Goal: Transaction & Acquisition: Book appointment/travel/reservation

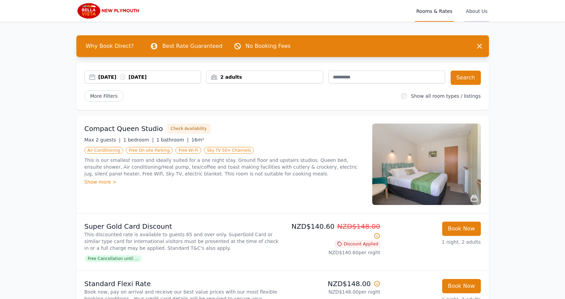
click at [480, 12] on span "About Us" at bounding box center [477, 11] width 24 height 22
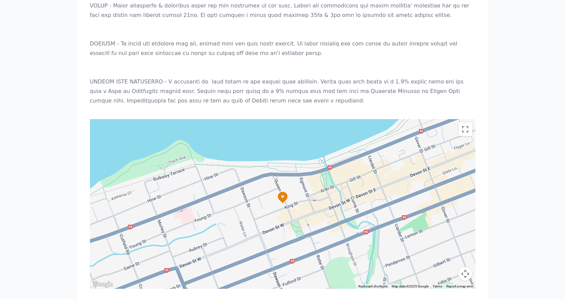
scroll to position [744, 0]
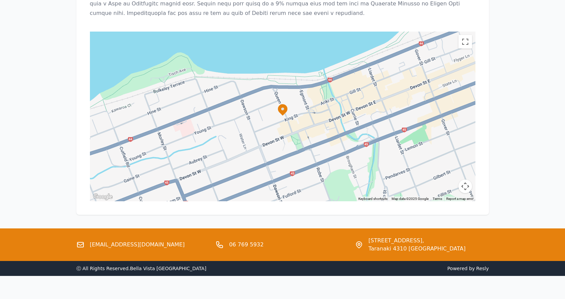
click at [246, 131] on div at bounding box center [283, 117] width 386 height 170
drag, startPoint x: 465, startPoint y: 35, endPoint x: 465, endPoint y: 77, distance: 41.4
click at [465, 36] on button "Toggle fullscreen view" at bounding box center [466, 42] width 14 height 14
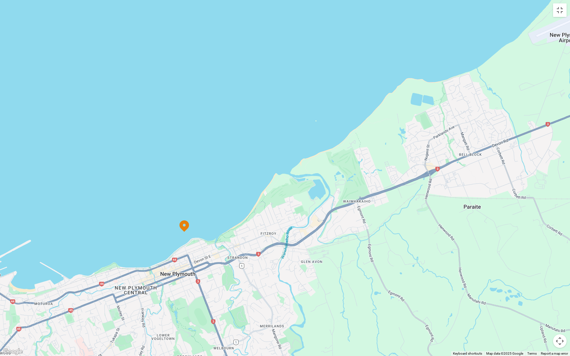
drag, startPoint x: 421, startPoint y: 176, endPoint x: 320, endPoint y: 231, distance: 115.3
click at [320, 231] on div at bounding box center [285, 178] width 570 height 356
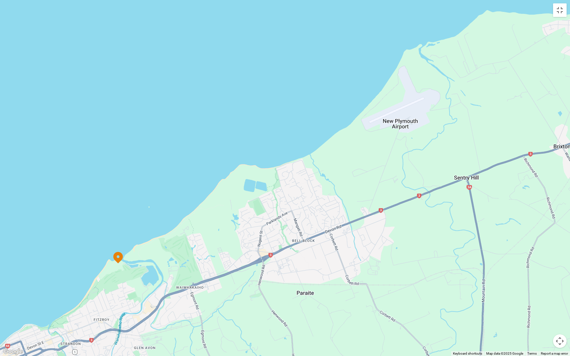
drag, startPoint x: 397, startPoint y: 172, endPoint x: 230, endPoint y: 259, distance: 188.4
click at [230, 259] on div at bounding box center [285, 178] width 570 height 356
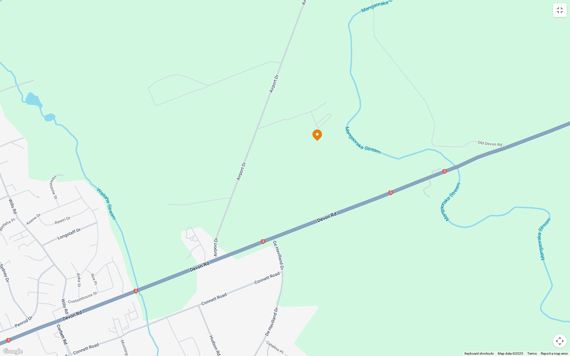
drag, startPoint x: 331, startPoint y: 275, endPoint x: 363, endPoint y: 236, distance: 50.1
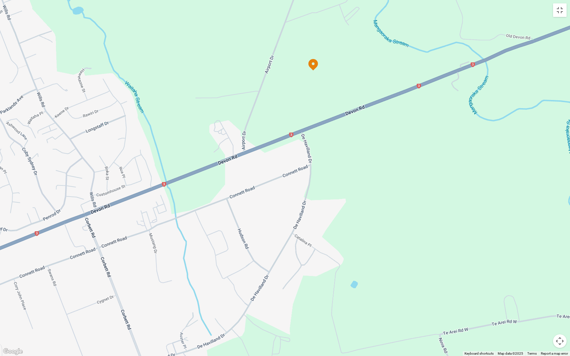
drag, startPoint x: 243, startPoint y: 270, endPoint x: 272, endPoint y: 163, distance: 110.6
click at [272, 163] on div at bounding box center [285, 178] width 570 height 356
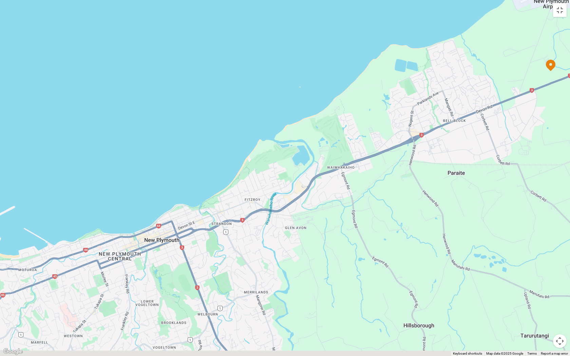
drag, startPoint x: 215, startPoint y: 225, endPoint x: 484, endPoint y: 107, distance: 293.6
click at [484, 107] on div at bounding box center [285, 178] width 570 height 356
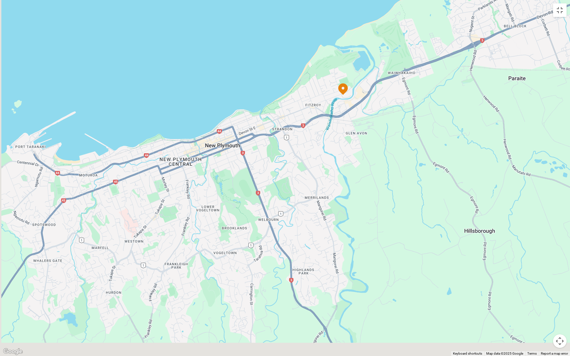
drag, startPoint x: 278, startPoint y: 219, endPoint x: 336, endPoint y: 136, distance: 101.1
click at [336, 136] on div at bounding box center [285, 178] width 570 height 356
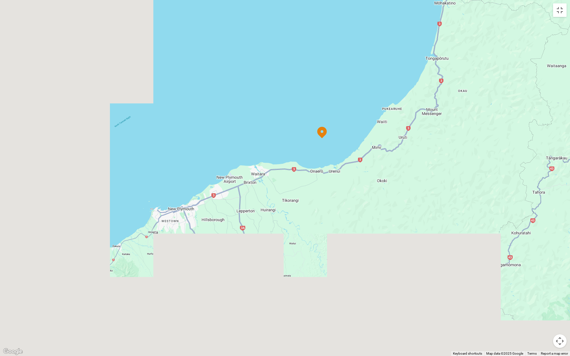
drag, startPoint x: 156, startPoint y: 255, endPoint x: 195, endPoint y: 214, distance: 56.9
click at [195, 214] on div at bounding box center [285, 178] width 570 height 356
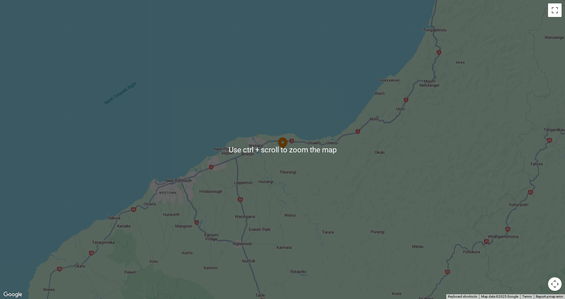
scroll to position [0, 0]
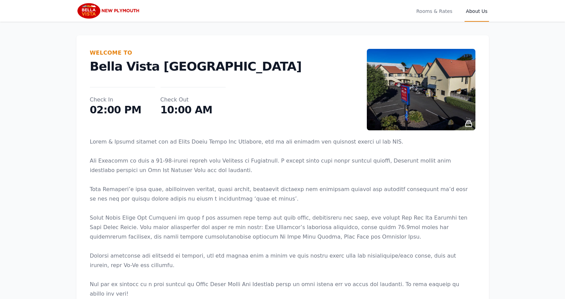
click at [429, 82] on img at bounding box center [421, 89] width 109 height 81
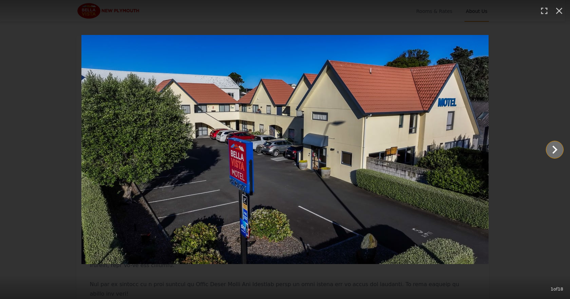
click at [553, 152] on icon "Show slide 2 of 18" at bounding box center [555, 150] width 16 height 16
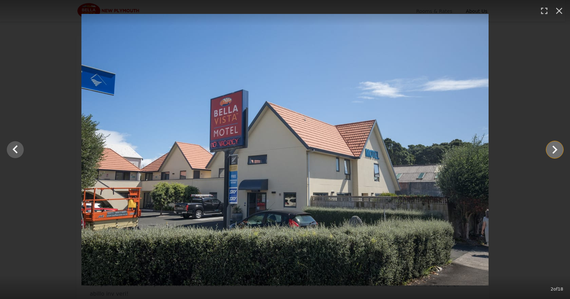
click at [552, 150] on icon "Show slide 3 of 18" at bounding box center [555, 150] width 16 height 16
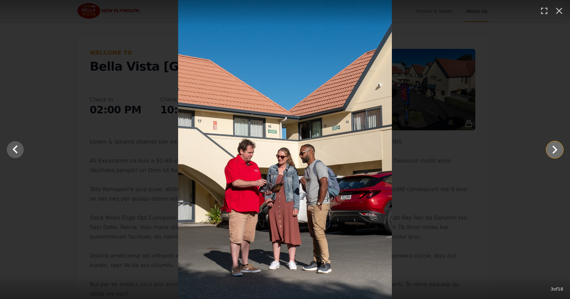
click at [552, 150] on icon "Show slide 4 of 18" at bounding box center [555, 150] width 16 height 16
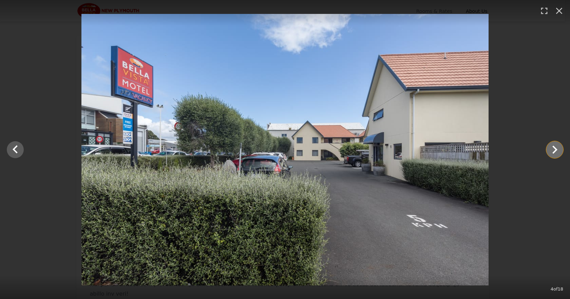
click at [552, 150] on icon "Show slide 5 of 18" at bounding box center [555, 150] width 16 height 16
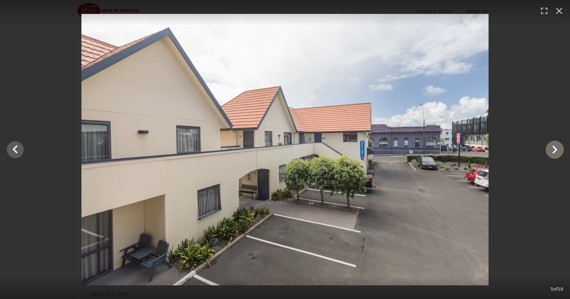
click at [552, 150] on icon "Show slide 6 of 18" at bounding box center [555, 150] width 16 height 16
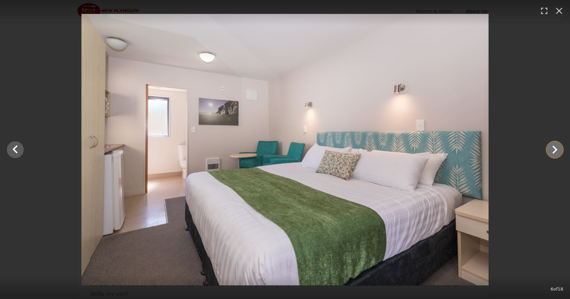
click at [552, 152] on icon "Show slide 7 of 18" at bounding box center [555, 150] width 16 height 16
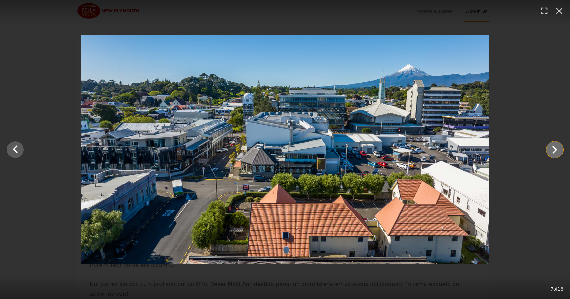
click at [552, 152] on icon "Show slide 8 of 18" at bounding box center [555, 150] width 16 height 16
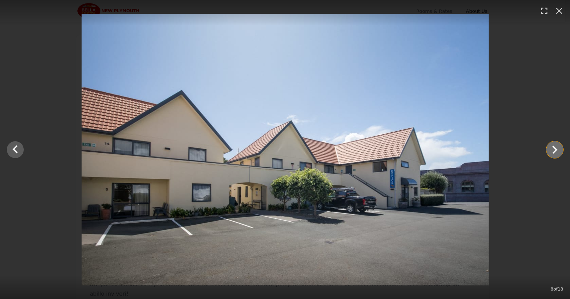
click at [552, 152] on icon "Show slide 9 of 18" at bounding box center [555, 150] width 16 height 16
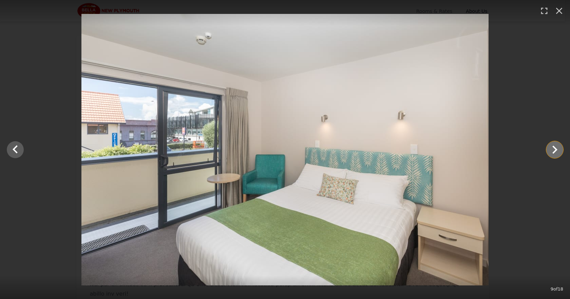
click at [552, 149] on icon "Show slide 10 of 18" at bounding box center [555, 150] width 16 height 16
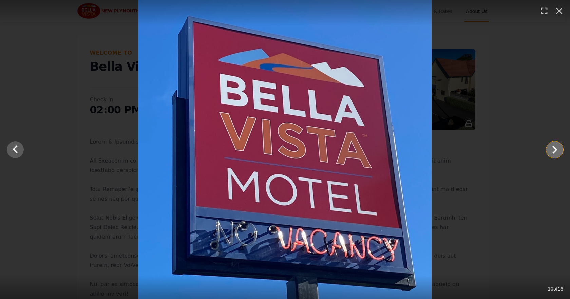
click at [552, 149] on icon "Show slide 11 of 18" at bounding box center [555, 150] width 16 height 16
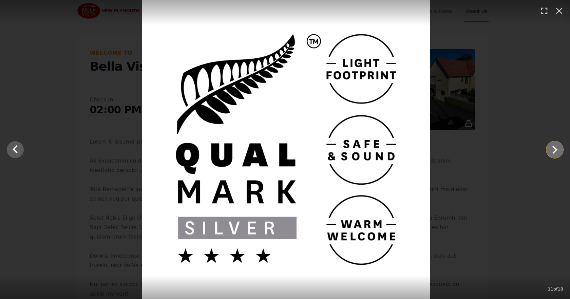
click at [552, 149] on icon "Show slide 12 of 18" at bounding box center [555, 150] width 16 height 16
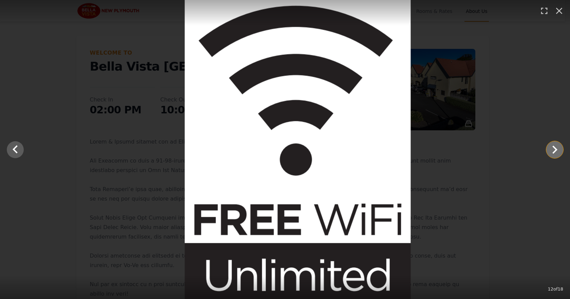
click at [552, 149] on icon "Show slide 13 of 18" at bounding box center [555, 150] width 16 height 16
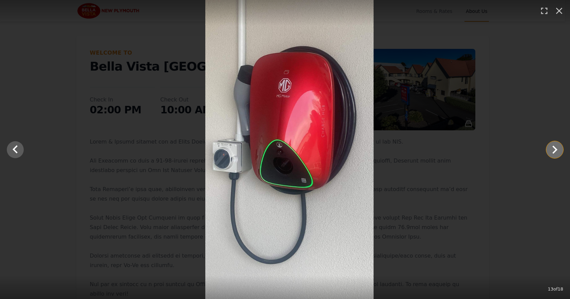
click at [552, 149] on icon "Show slide 14 of 18" at bounding box center [555, 150] width 16 height 16
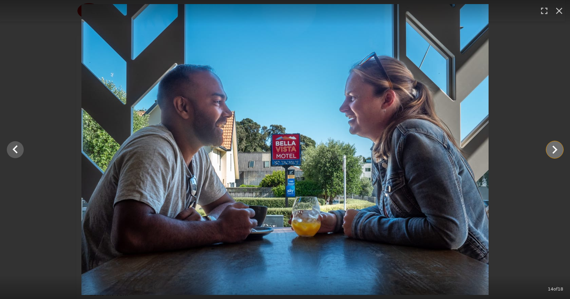
click at [560, 149] on icon "Show slide 15 of 18" at bounding box center [555, 150] width 16 height 16
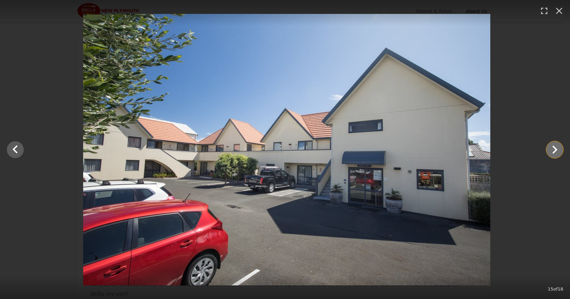
click at [560, 149] on icon "Show slide 16 of 18" at bounding box center [555, 150] width 16 height 16
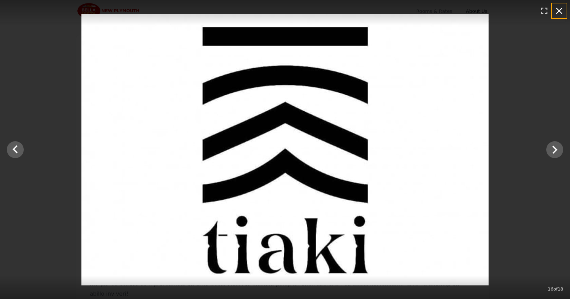
click at [561, 11] on icon "button" at bounding box center [559, 10] width 11 height 11
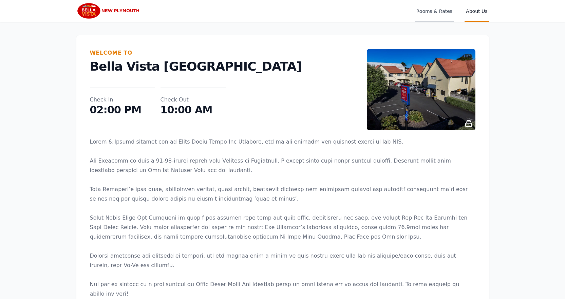
click at [437, 12] on span "Rooms & Rates" at bounding box center [434, 11] width 39 height 22
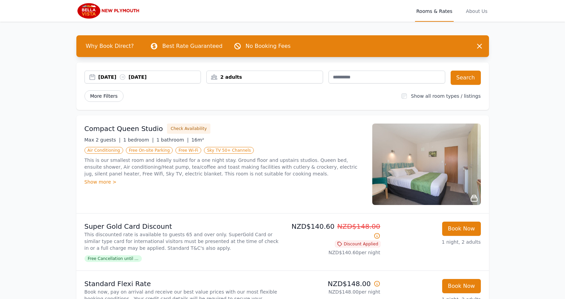
click at [114, 96] on span "More Filters" at bounding box center [104, 96] width 39 height 12
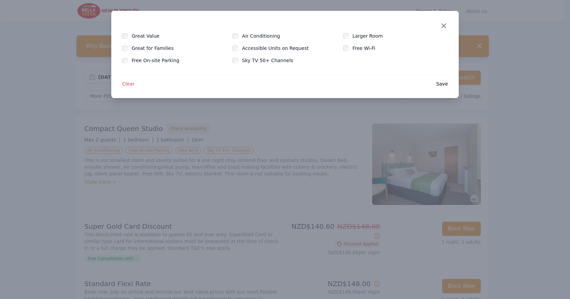
click at [445, 26] on icon "button" at bounding box center [444, 26] width 4 height 4
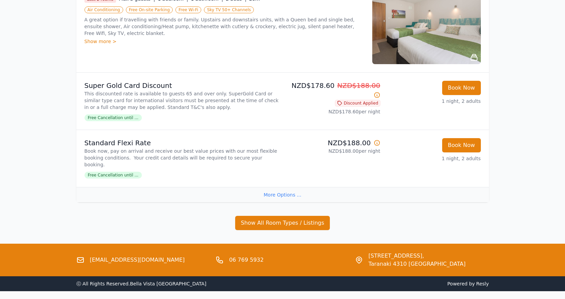
scroll to position [617, 0]
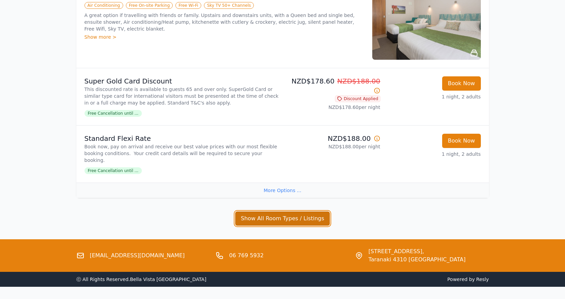
click at [293, 211] on button "Show All Room Types / Listings" at bounding box center [282, 218] width 95 height 14
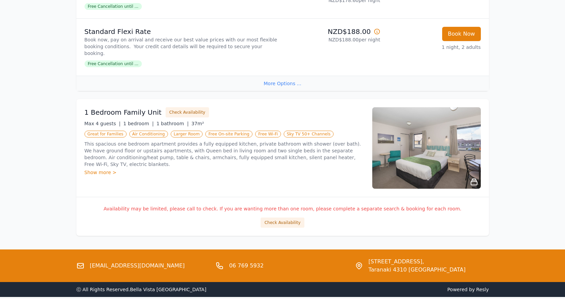
scroll to position [734, 0]
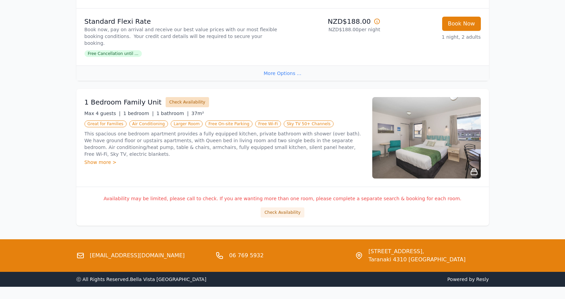
click at [171, 97] on button "Check Availability" at bounding box center [187, 102] width 43 height 10
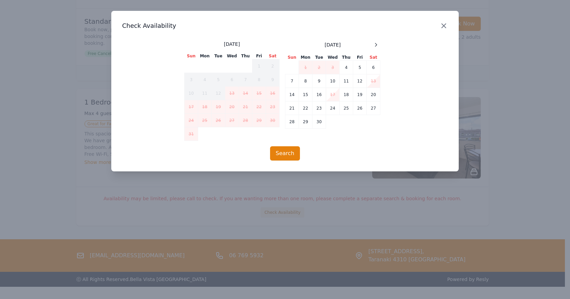
click at [444, 24] on icon "button" at bounding box center [444, 26] width 8 height 8
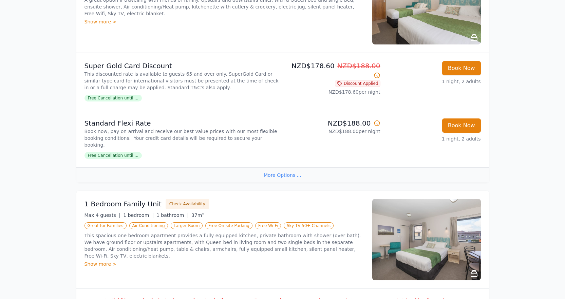
scroll to position [598, 0]
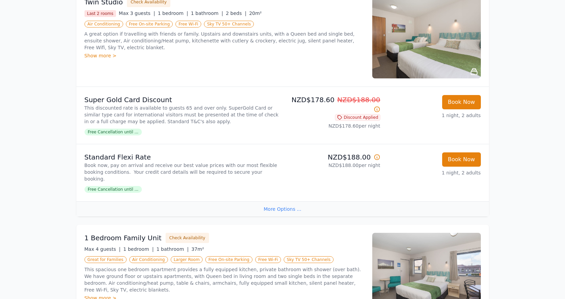
click at [282, 201] on div "More Options ..." at bounding box center [282, 208] width 413 height 15
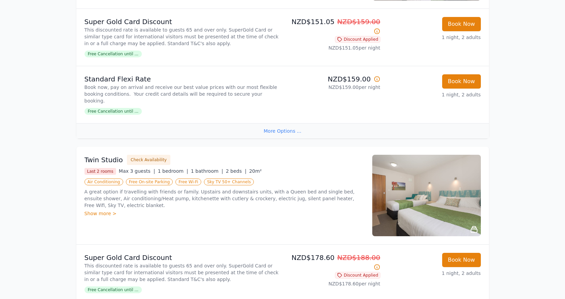
scroll to position [429, 0]
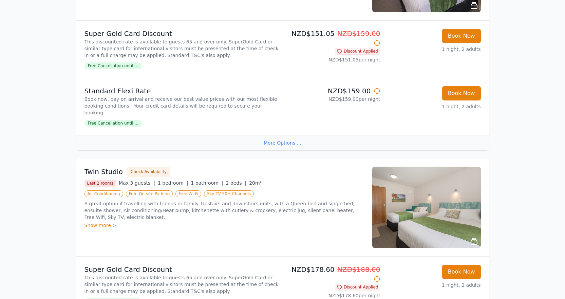
click at [278, 135] on div "More Options ..." at bounding box center [282, 142] width 413 height 15
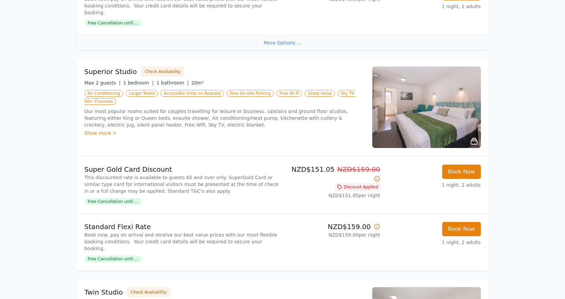
scroll to position [0, 0]
